Goal: Navigation & Orientation: Find specific page/section

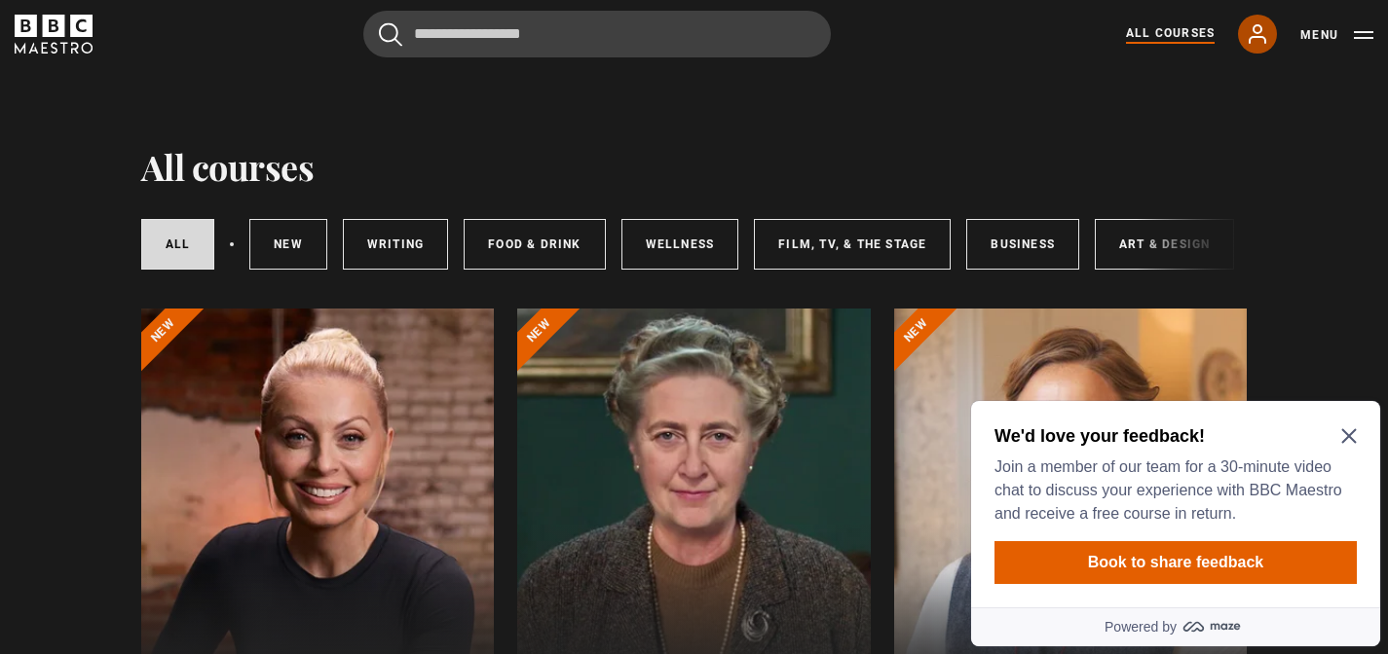
click at [1259, 39] on icon at bounding box center [1257, 33] width 23 height 23
click at [1330, 38] on button "Menu" at bounding box center [1336, 34] width 73 height 19
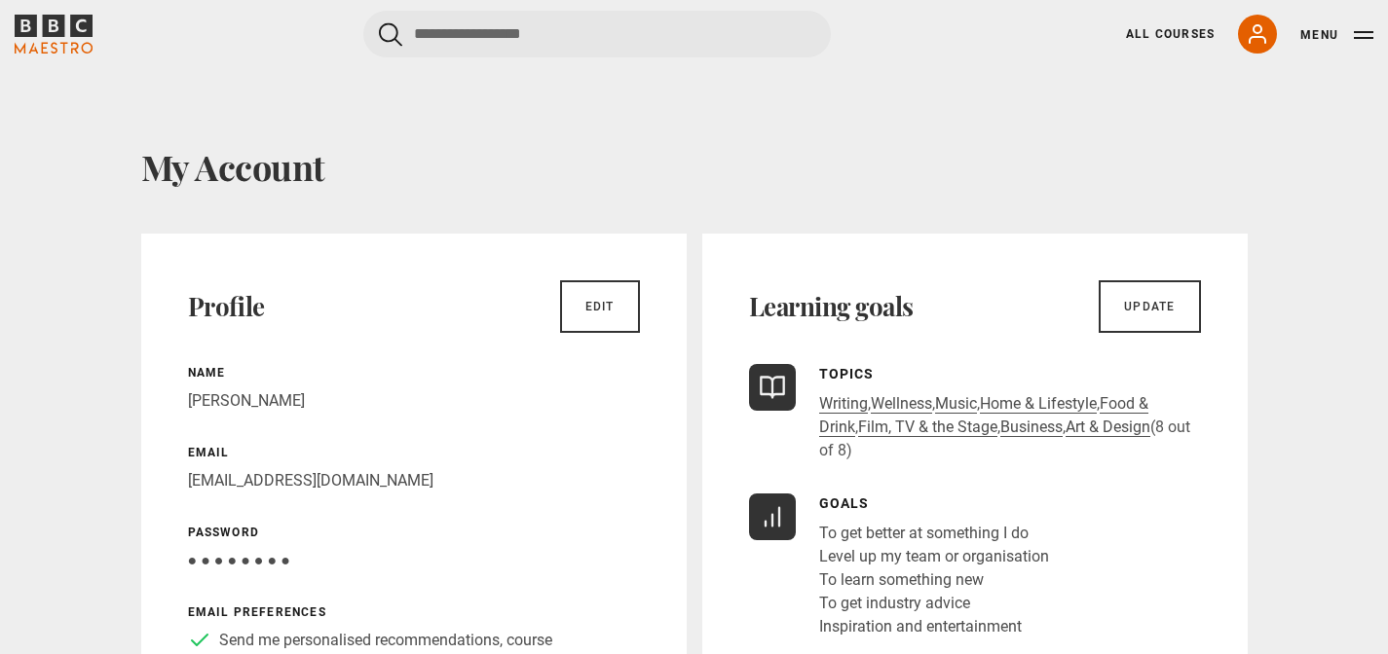
click at [922, 158] on h1 "My Account" at bounding box center [694, 166] width 1106 height 41
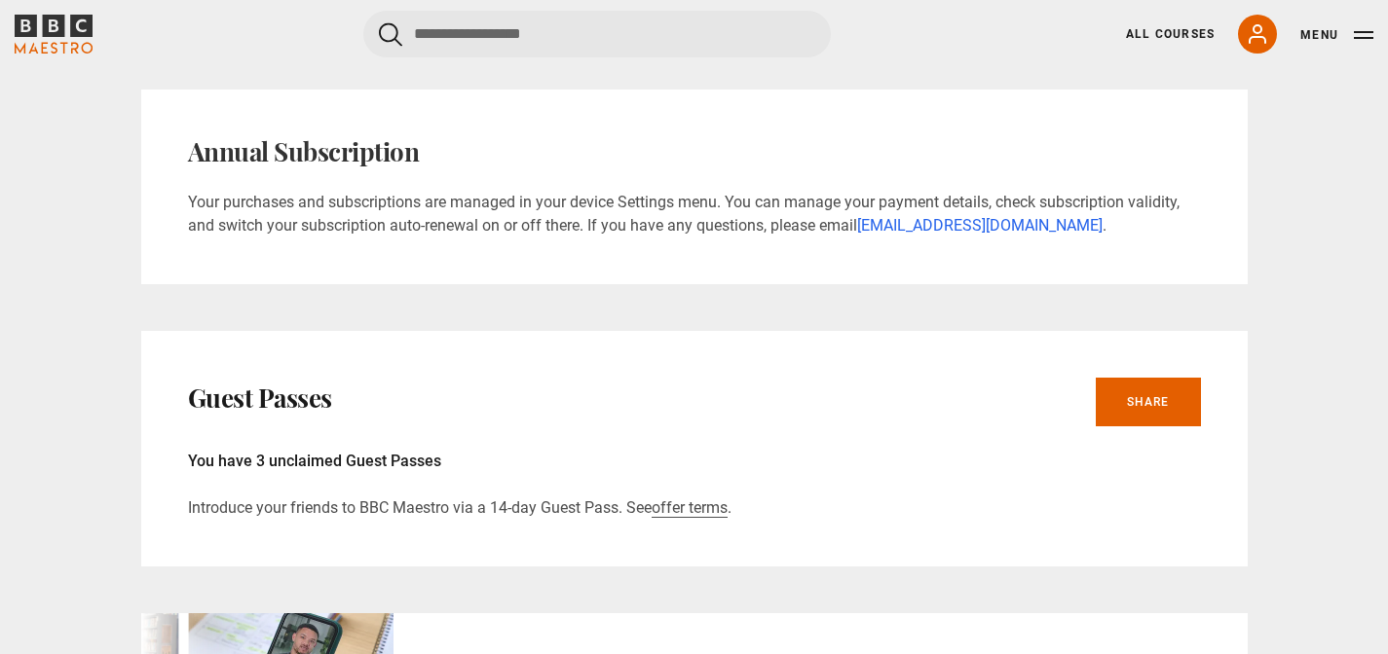
scroll to position [561, 0]
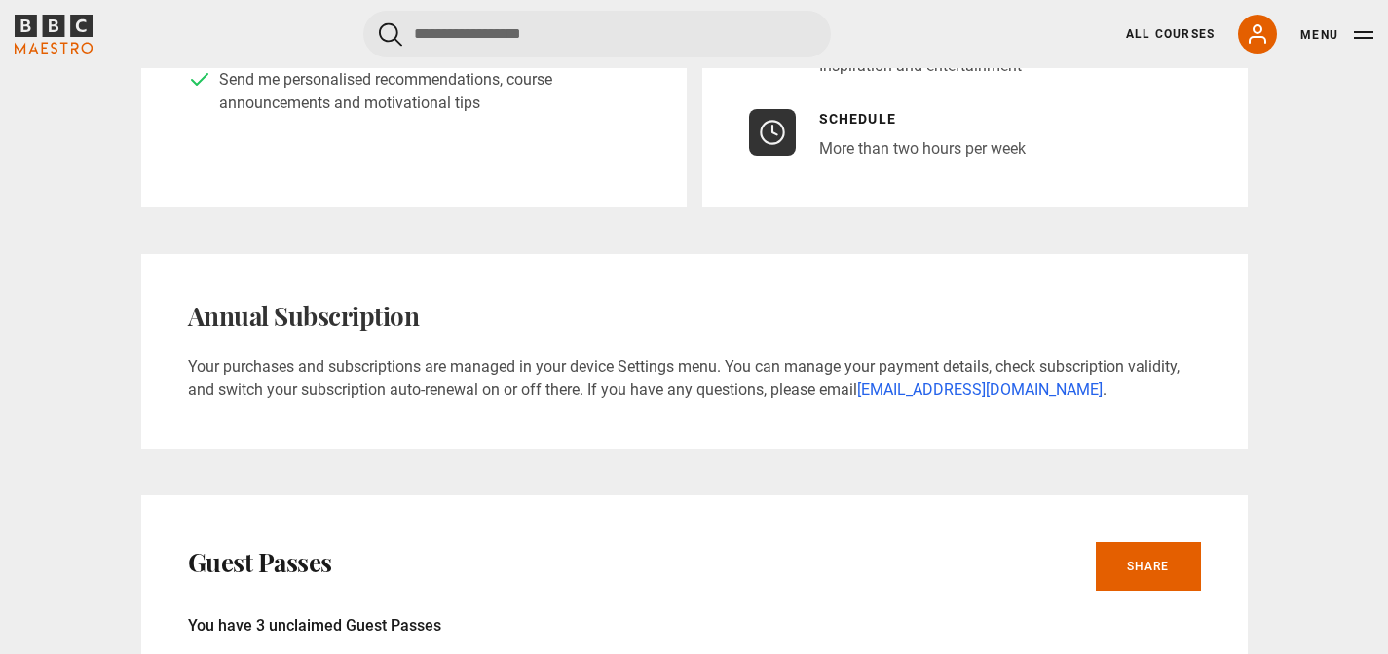
click at [66, 37] on icon "BBC Maestro" at bounding box center [54, 34] width 78 height 39
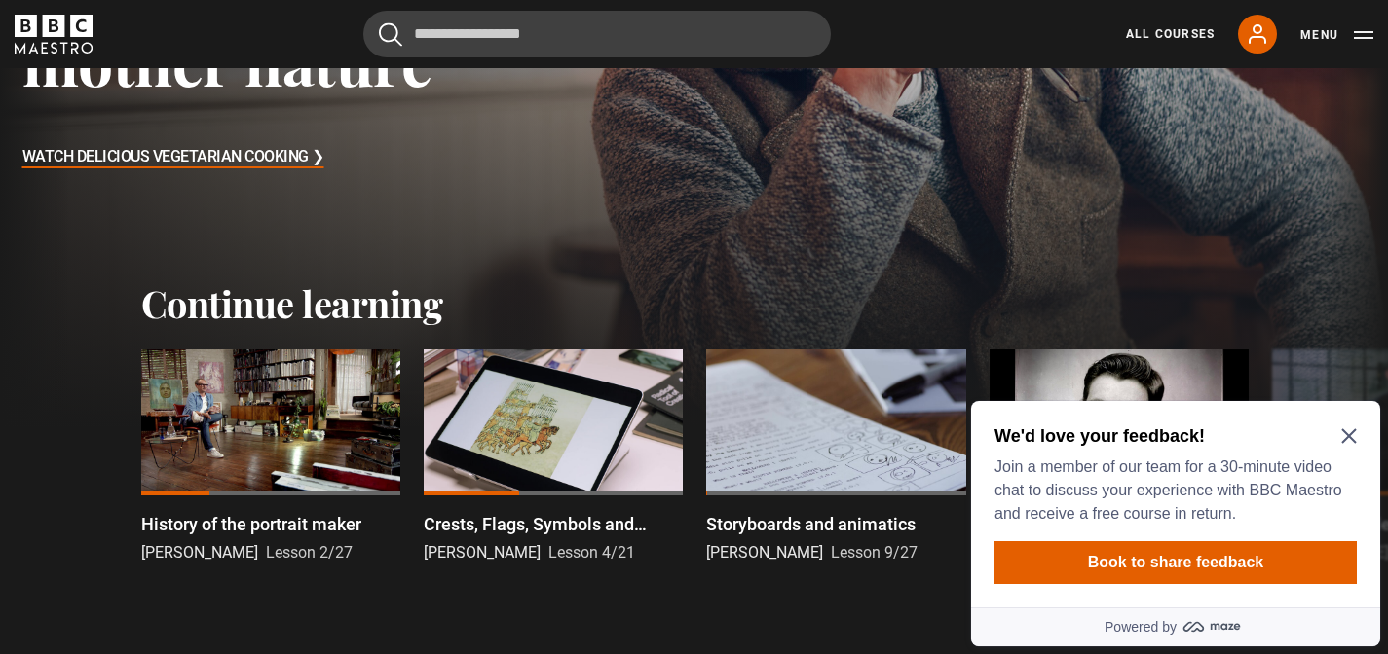
scroll to position [422, 0]
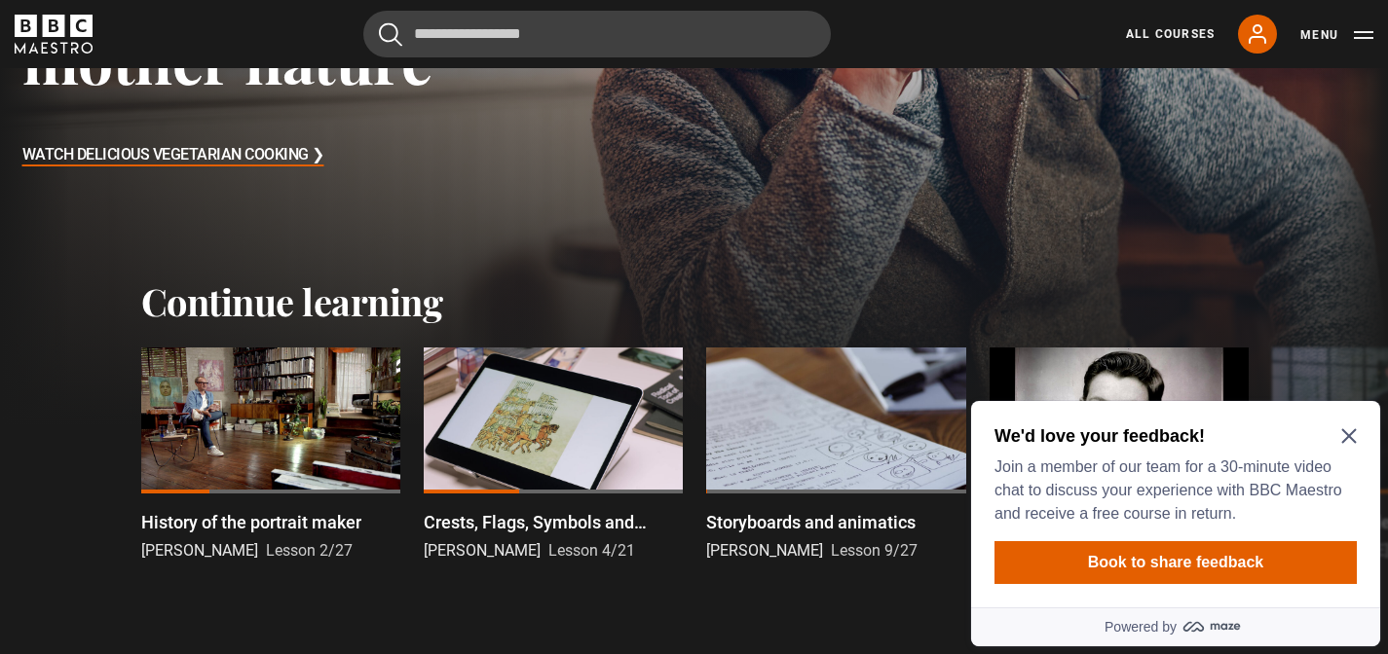
click at [1359, 440] on div "We'd love your feedback! Join a member of our team for a 30-minute video chat t…" at bounding box center [1175, 504] width 409 height 206
click at [1352, 440] on icon "Close Maze Prompt" at bounding box center [1348, 436] width 15 height 15
